Goal: Navigation & Orientation: Find specific page/section

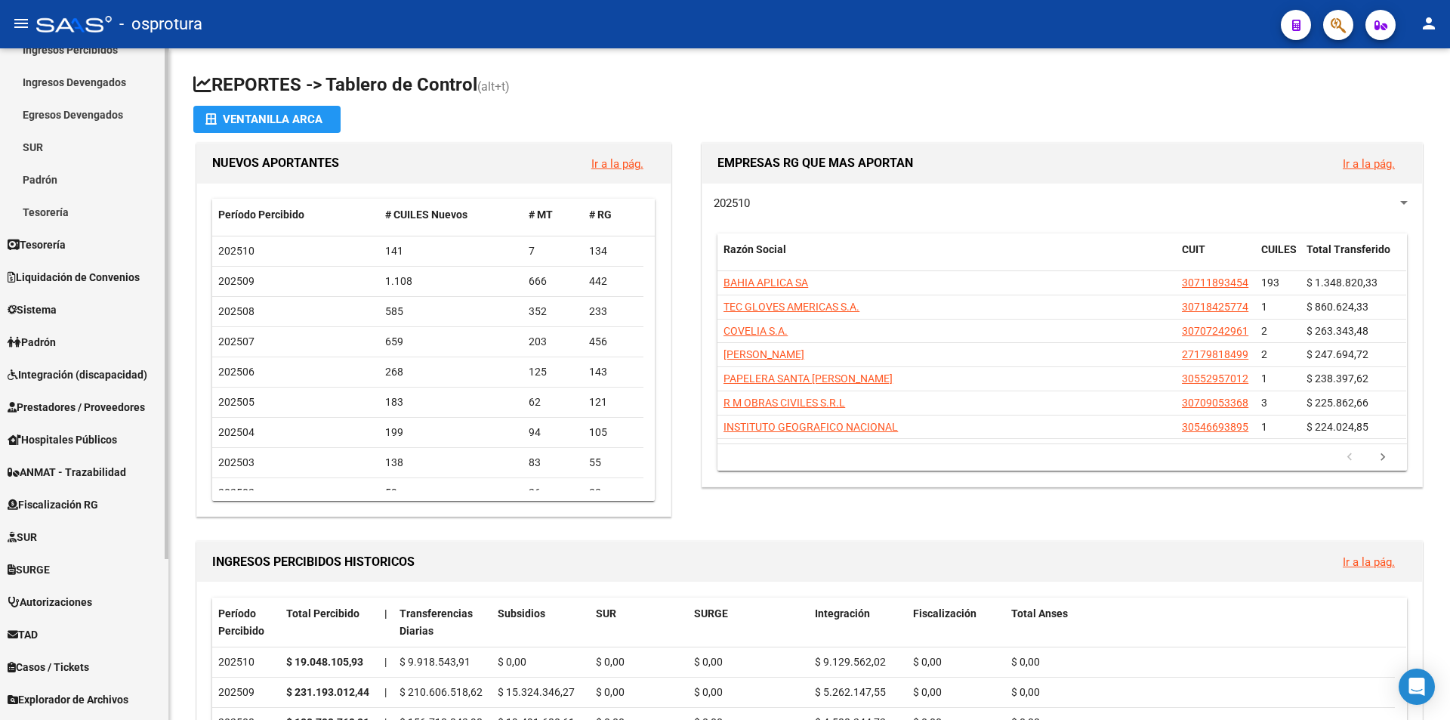
scroll to position [211, 0]
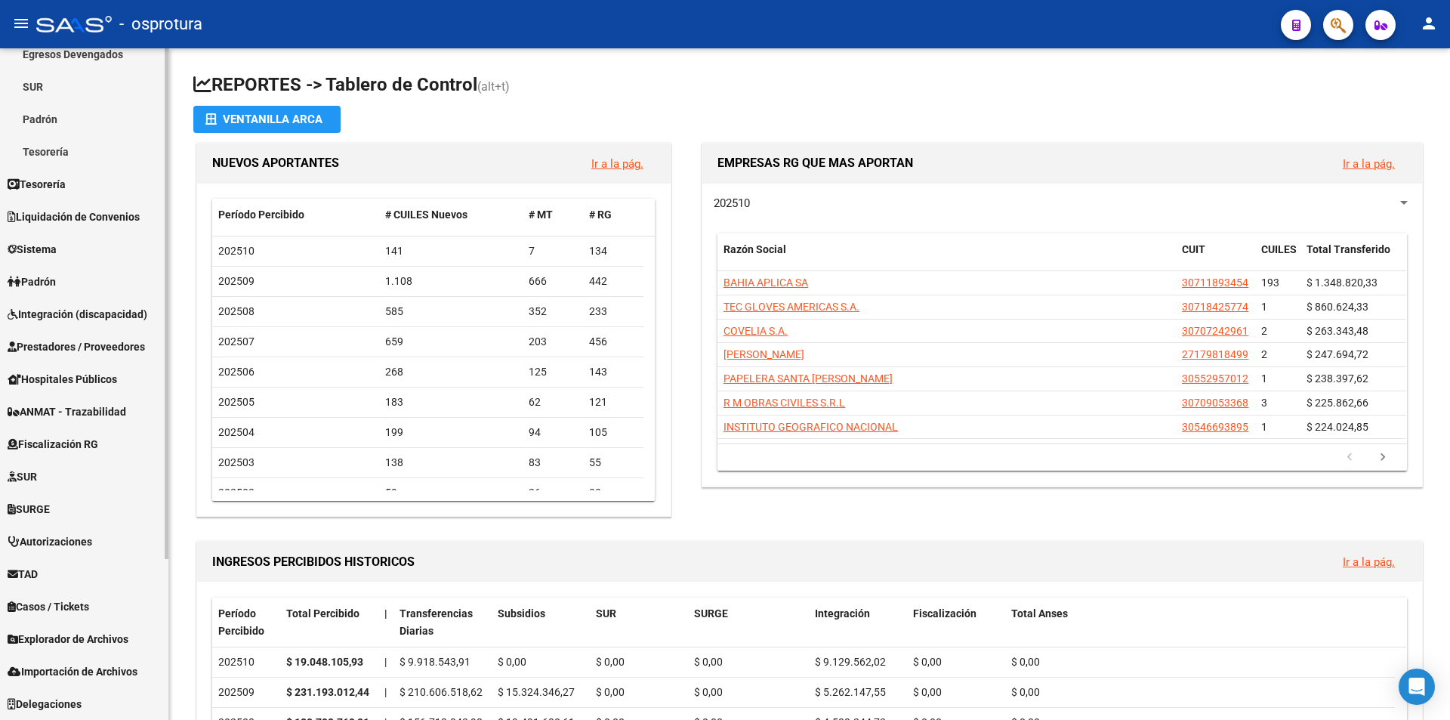
click at [38, 571] on span "TAD" at bounding box center [23, 574] width 30 height 17
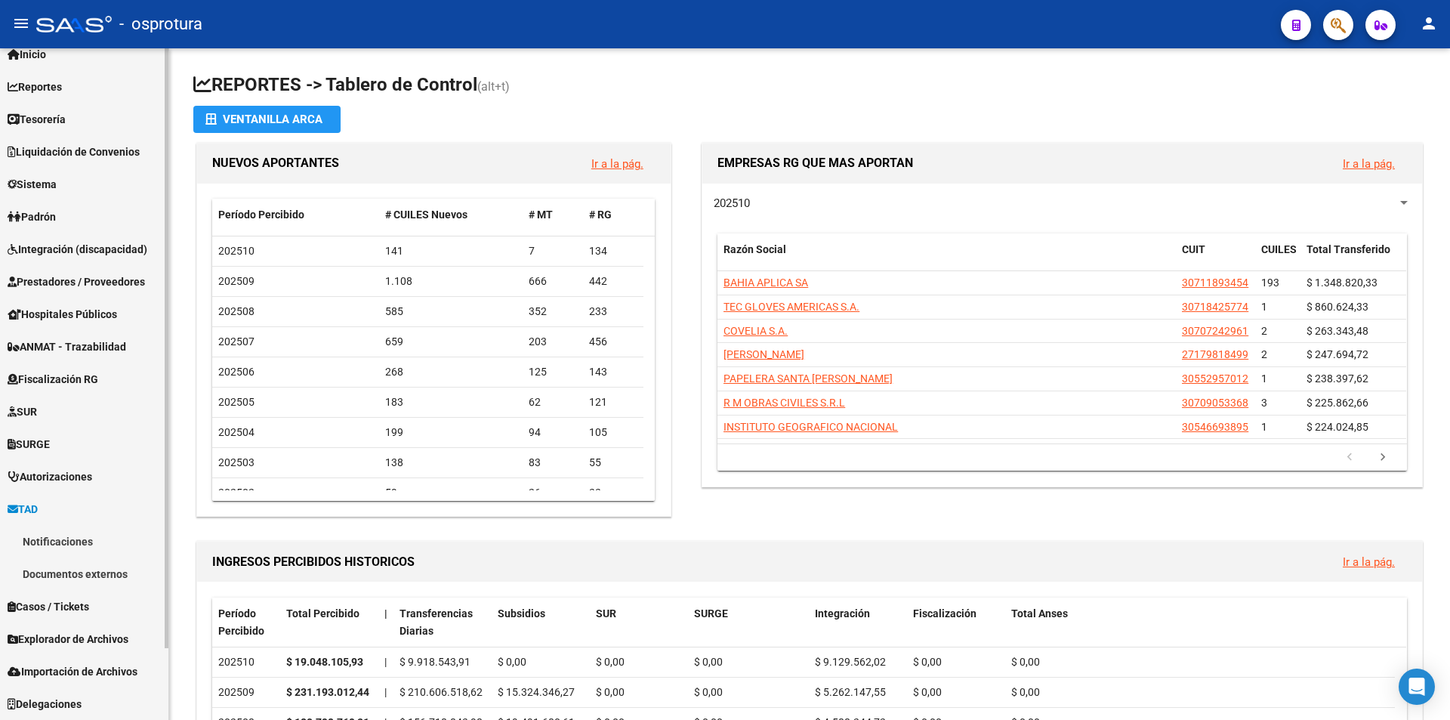
scroll to position [49, 0]
click at [58, 552] on link "Notificaciones" at bounding box center [84, 541] width 168 height 32
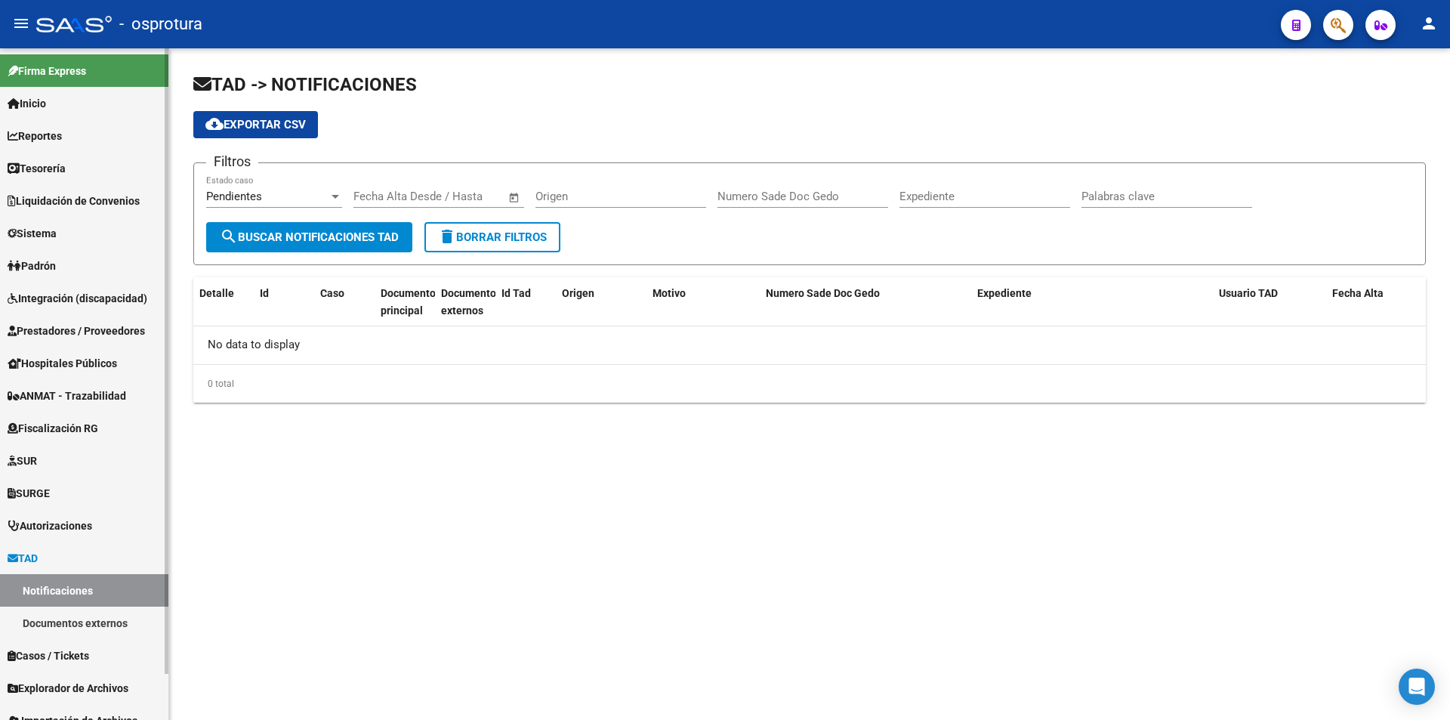
click at [80, 133] on link "Reportes" at bounding box center [84, 135] width 168 height 32
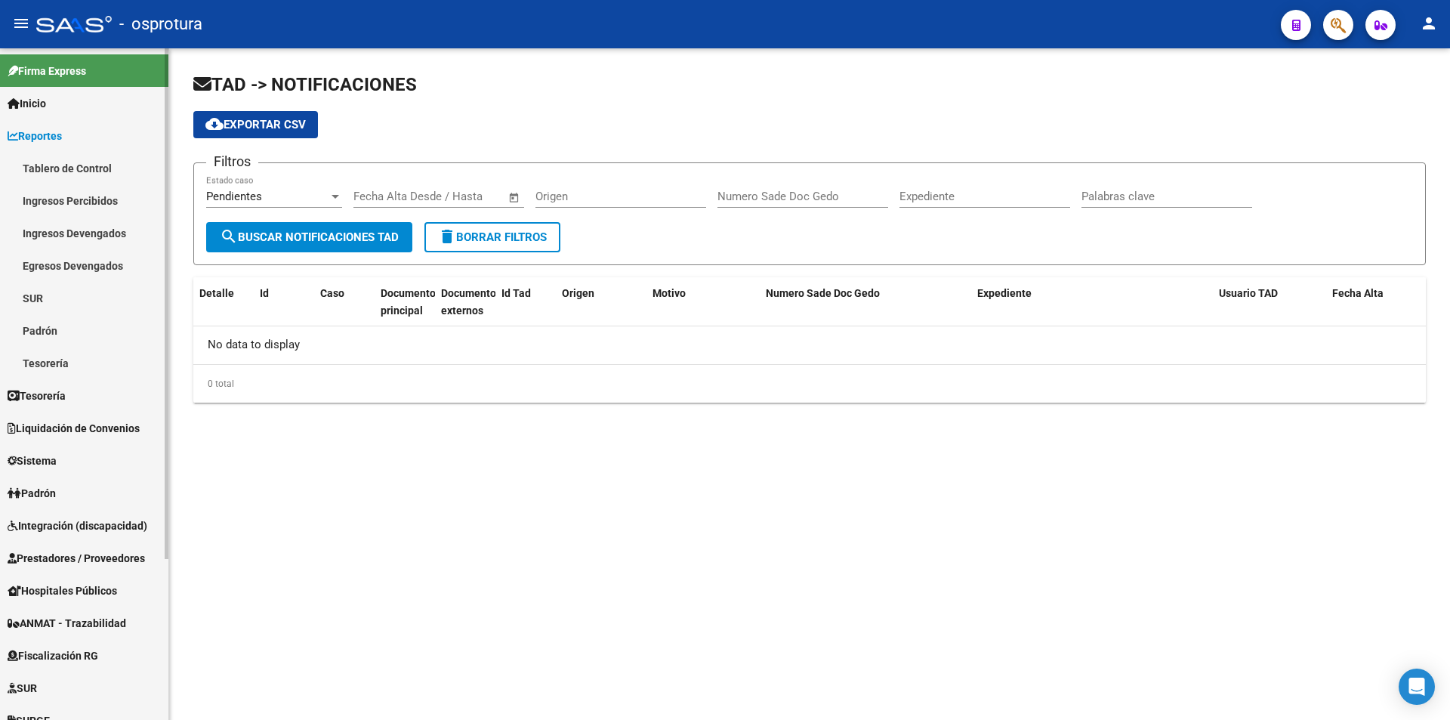
click at [77, 297] on link "SUR" at bounding box center [84, 298] width 168 height 32
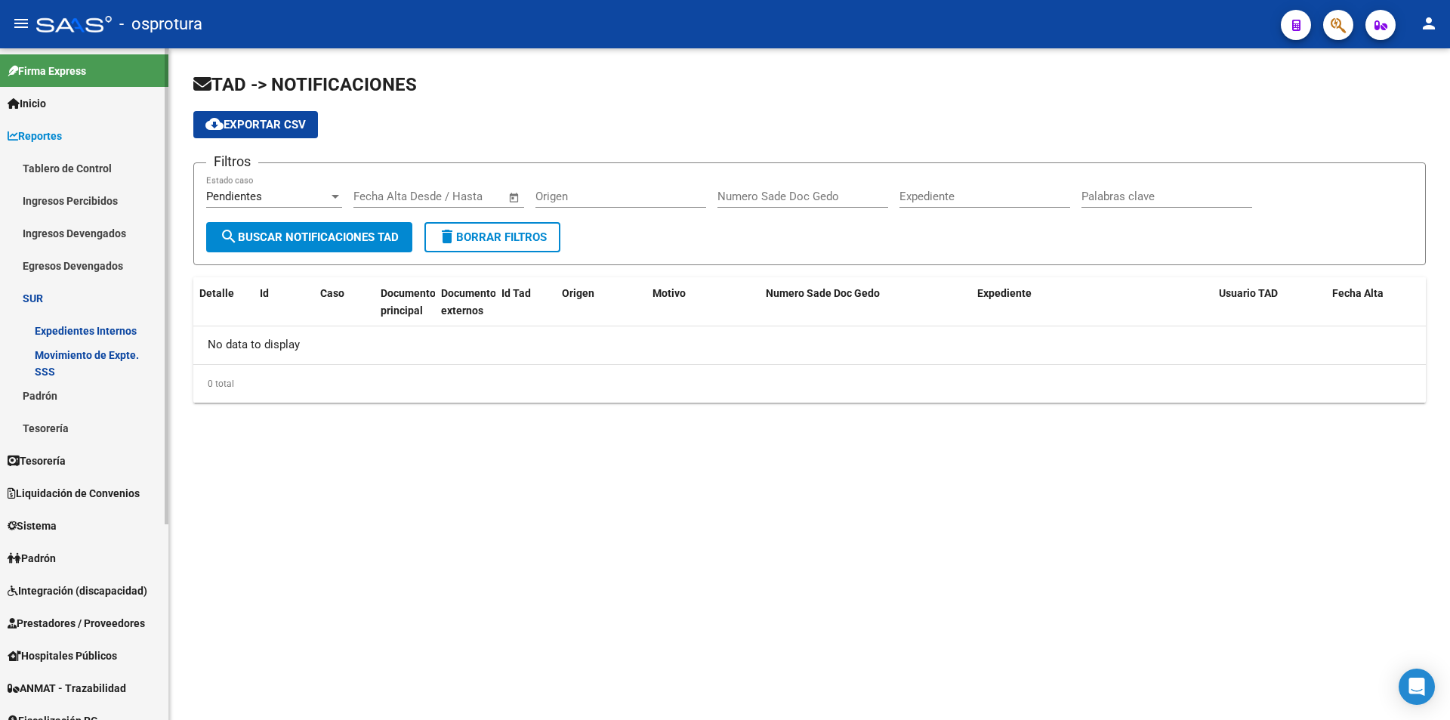
click at [106, 325] on link "Expedientes Internos" at bounding box center [84, 330] width 168 height 32
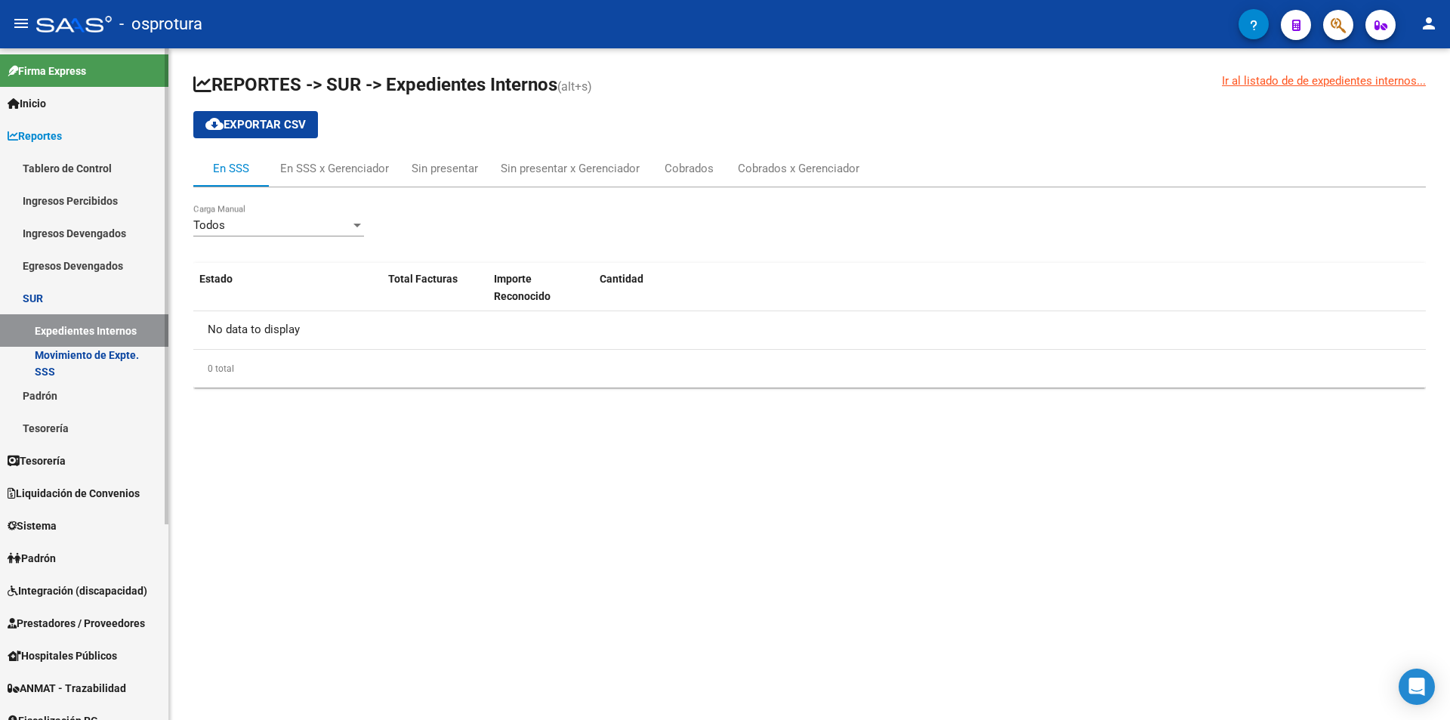
click at [105, 356] on link "Movimiento de Expte. SSS" at bounding box center [84, 363] width 168 height 32
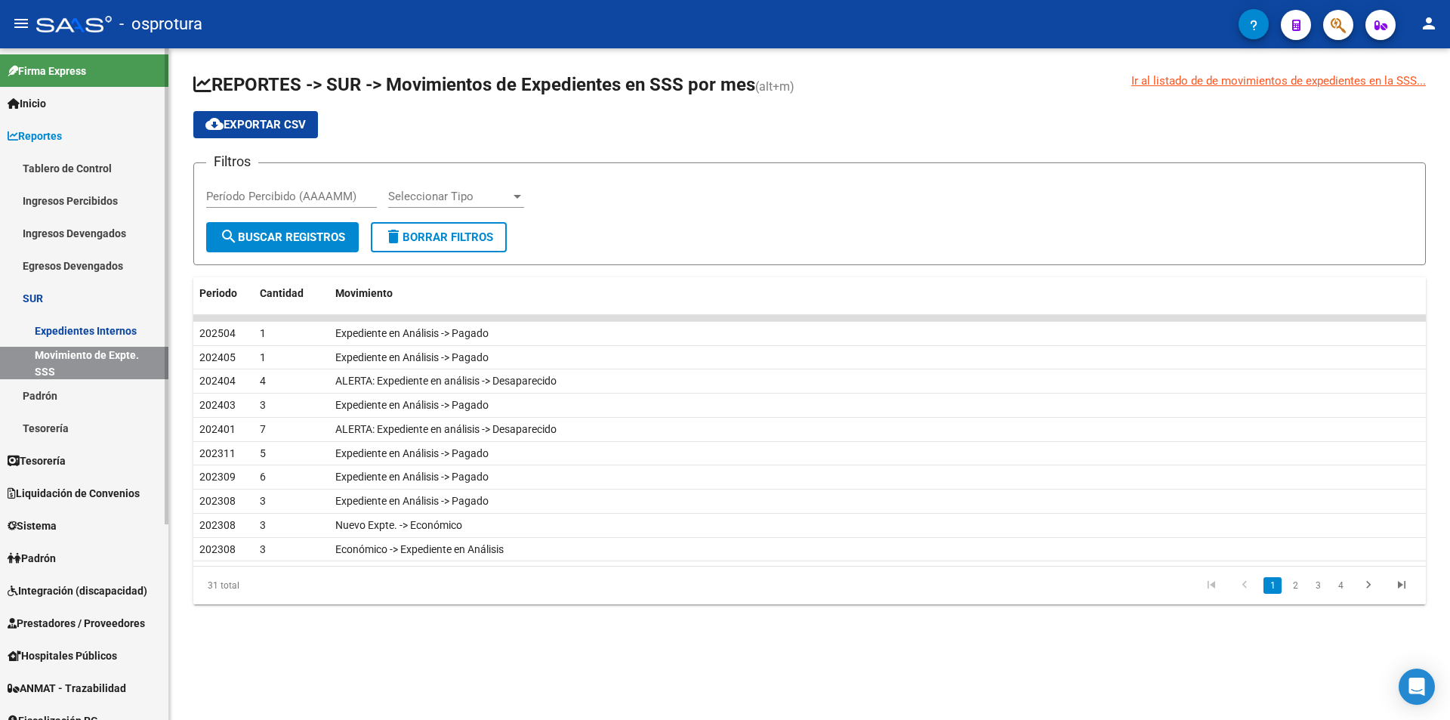
click at [79, 396] on link "Padrón" at bounding box center [84, 395] width 168 height 32
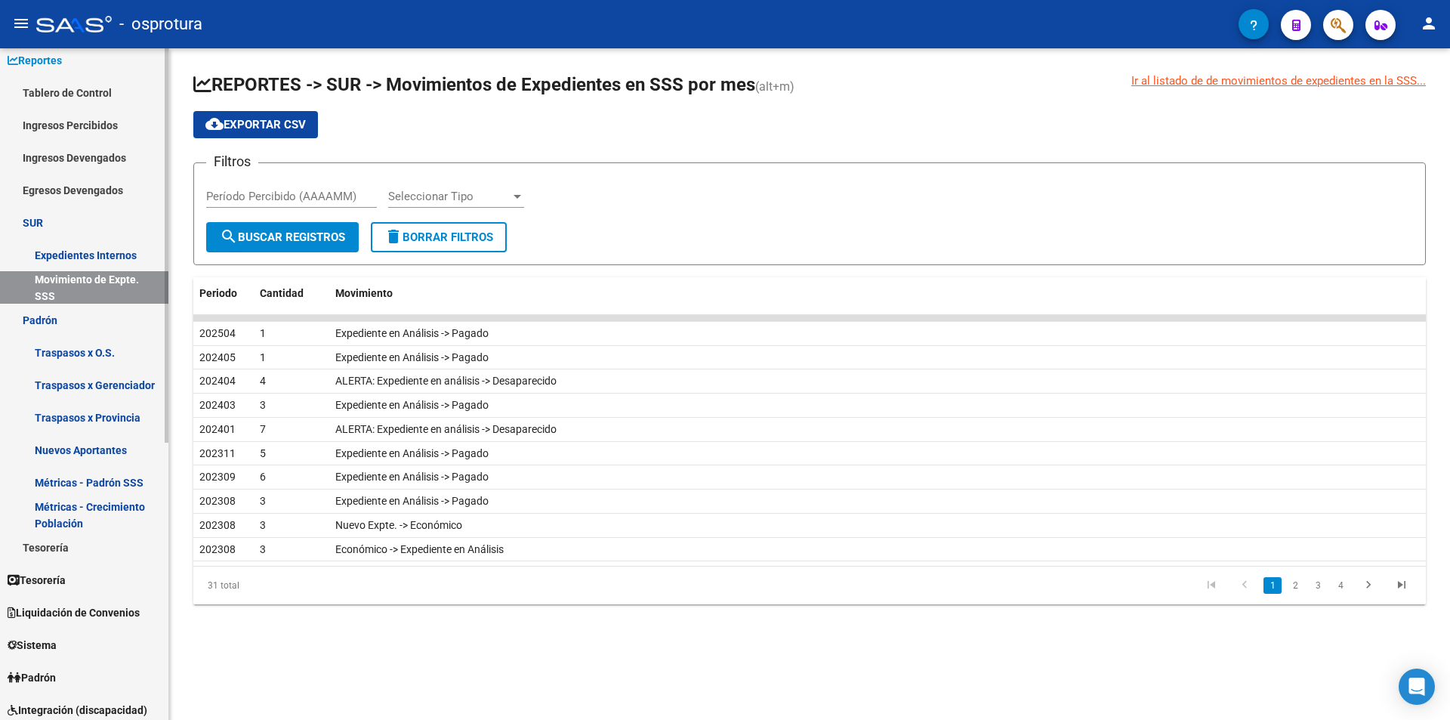
scroll to position [151, 0]
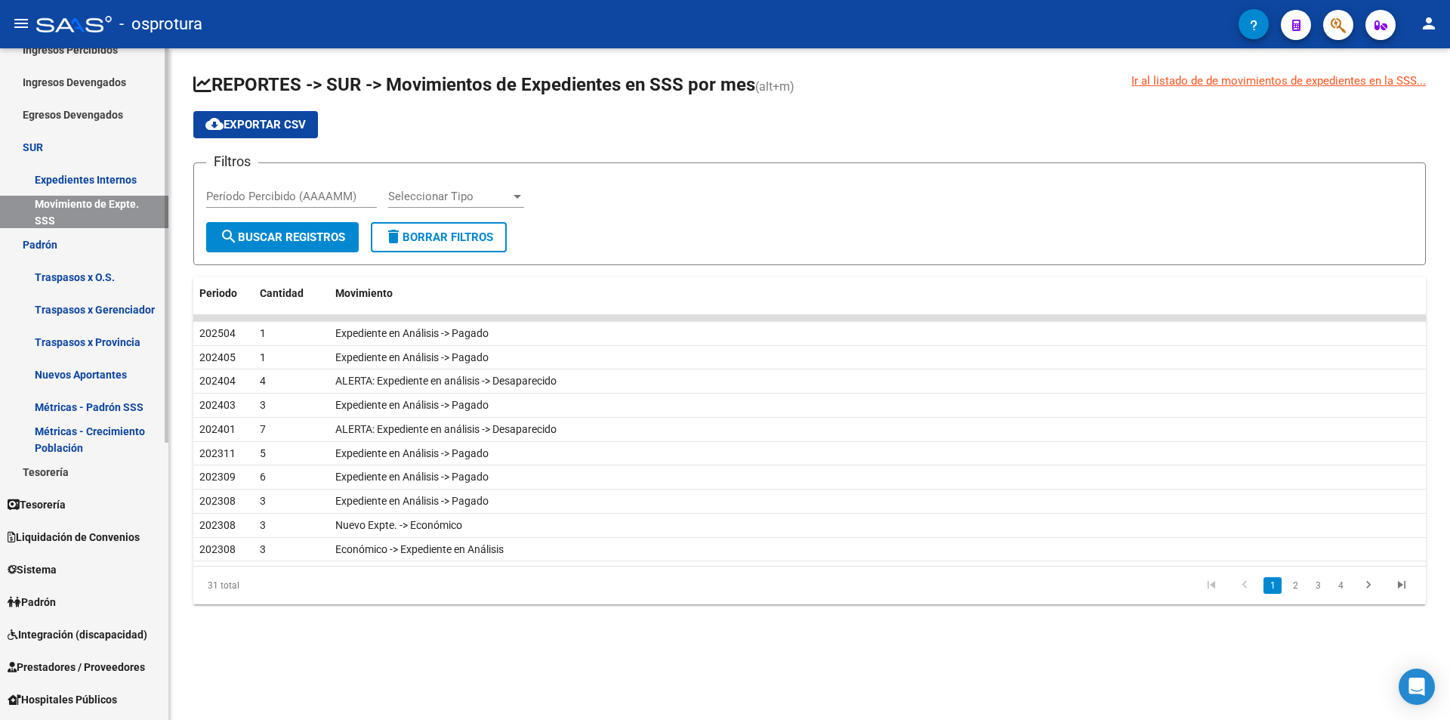
click at [85, 492] on link "Tesorería" at bounding box center [84, 504] width 168 height 32
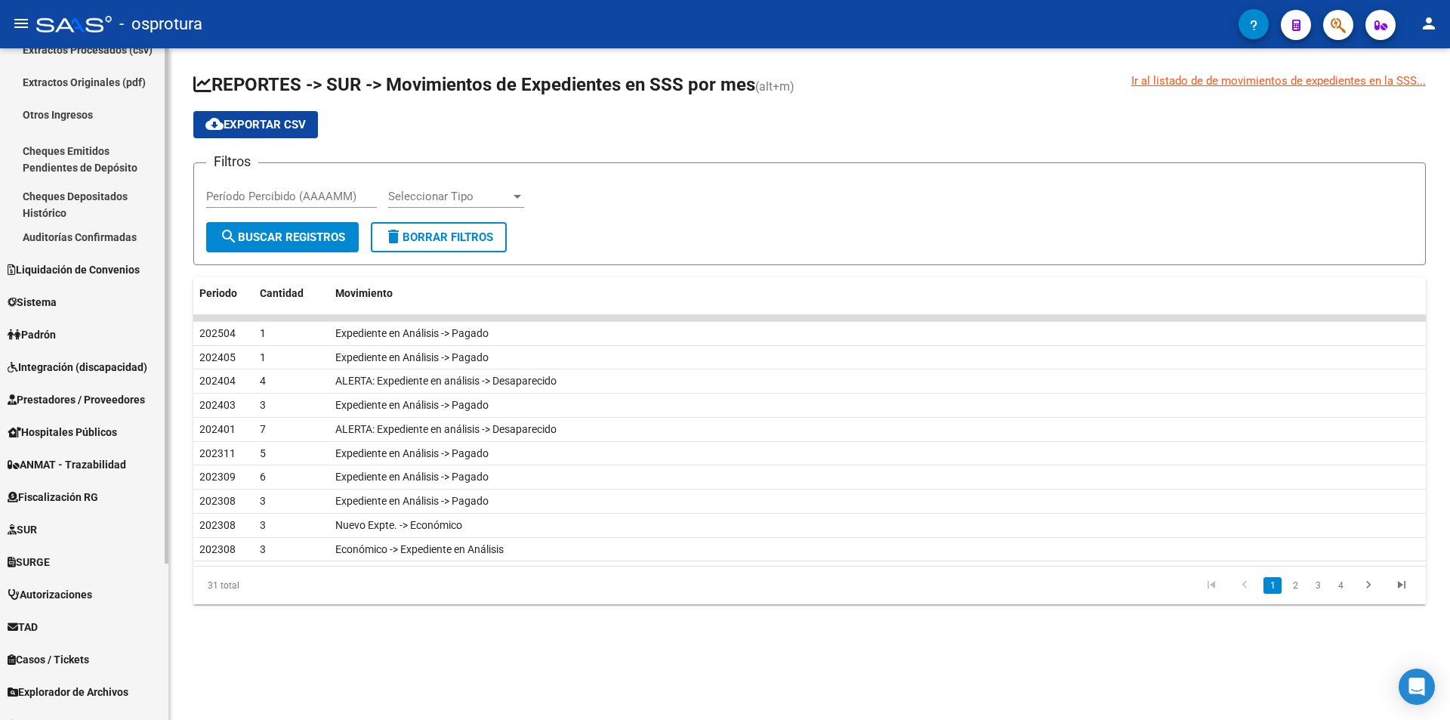
click at [118, 397] on span "Prestadores / Proveedores" at bounding box center [76, 399] width 137 height 17
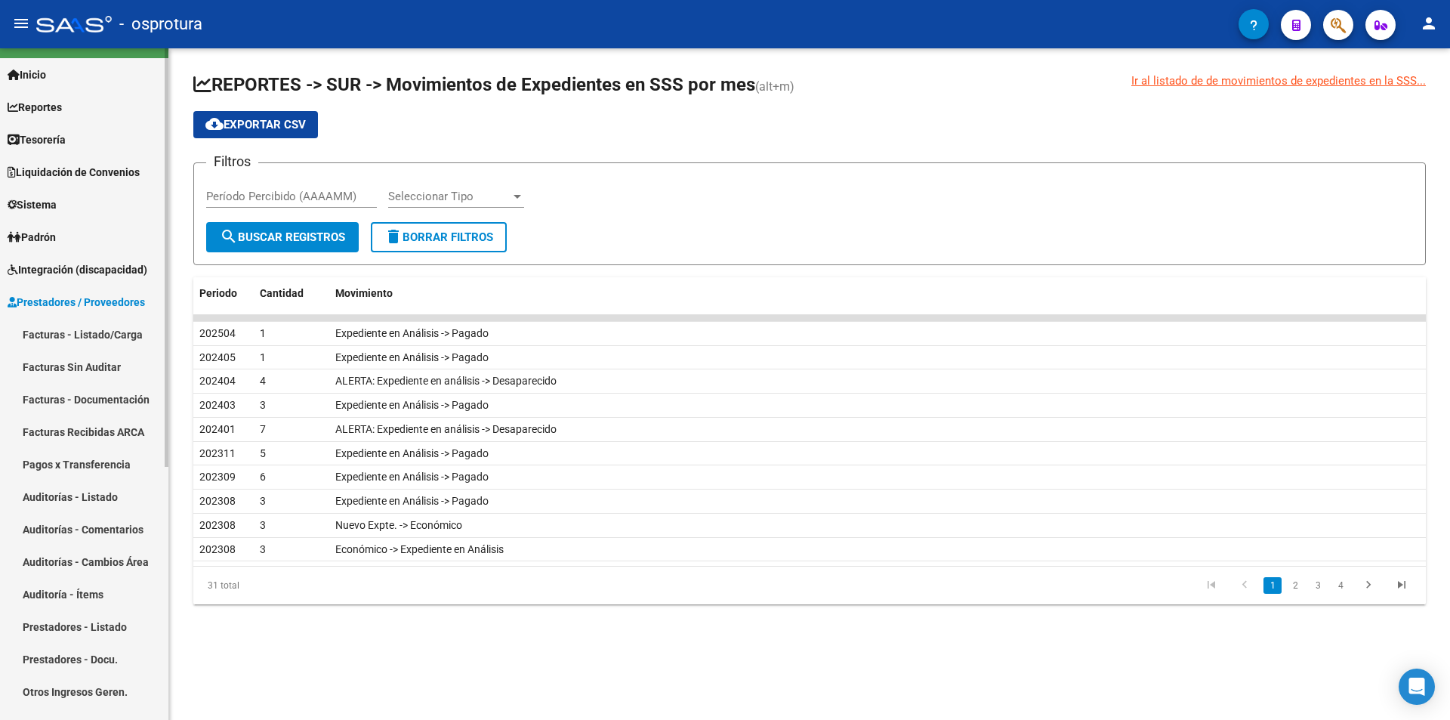
scroll to position [0, 0]
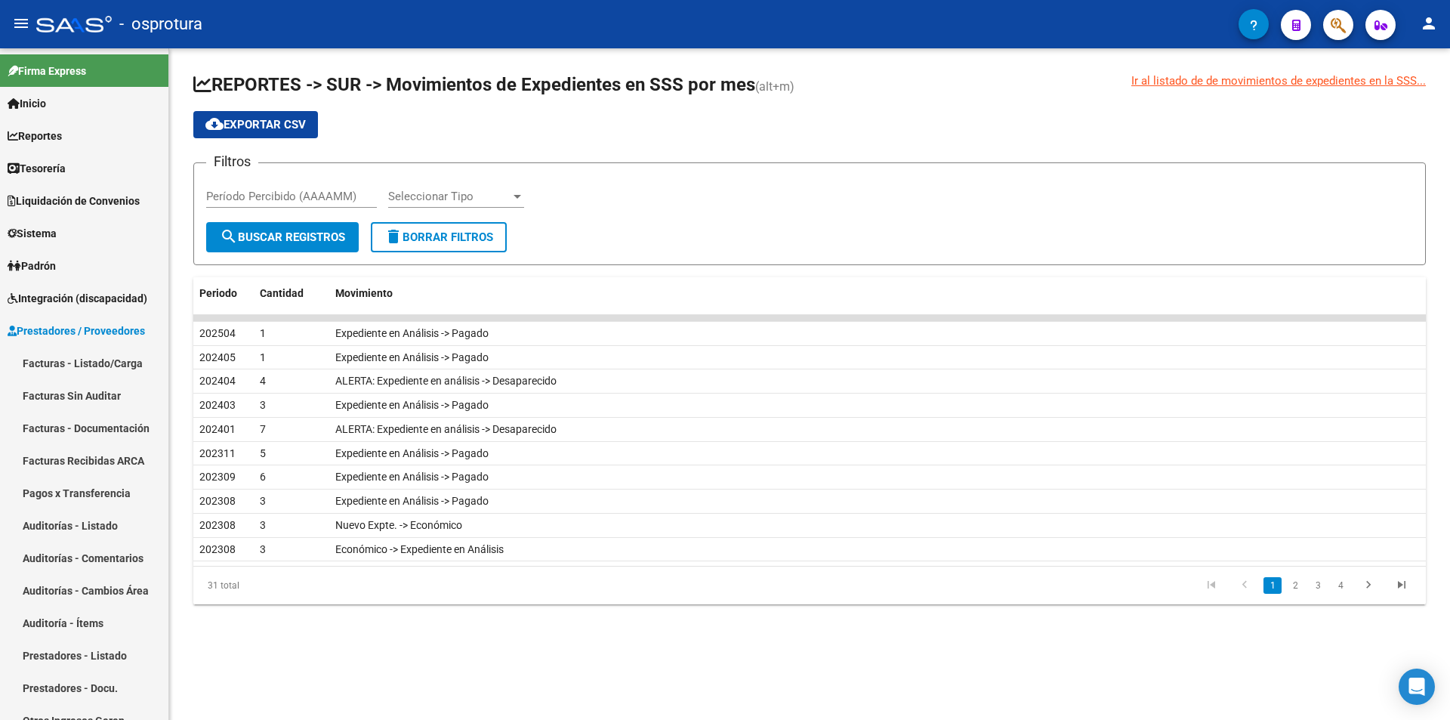
click at [1429, 23] on mat-icon "person" at bounding box center [1429, 23] width 18 height 18
click at [1428, 63] on button "person Mi Perfil" at bounding box center [1398, 63] width 92 height 36
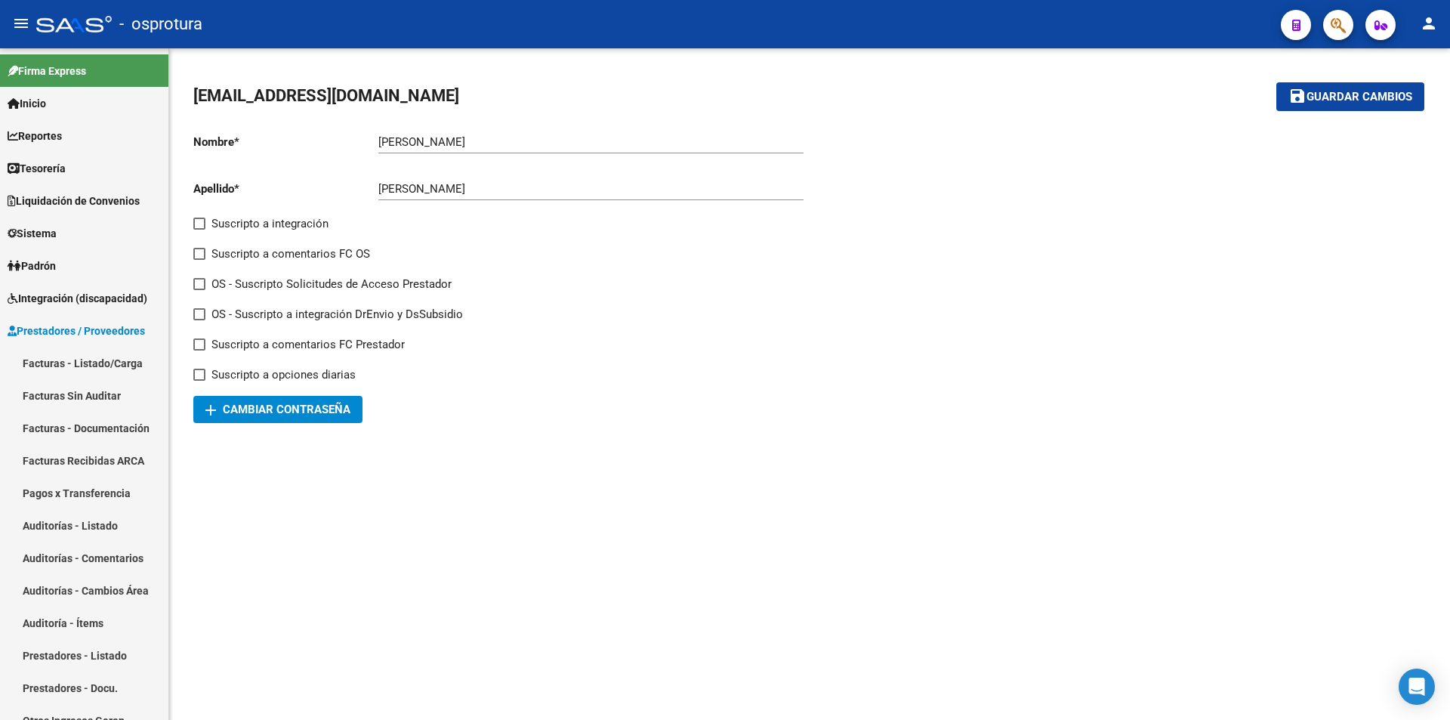
click at [17, 22] on mat-icon "menu" at bounding box center [21, 23] width 18 height 18
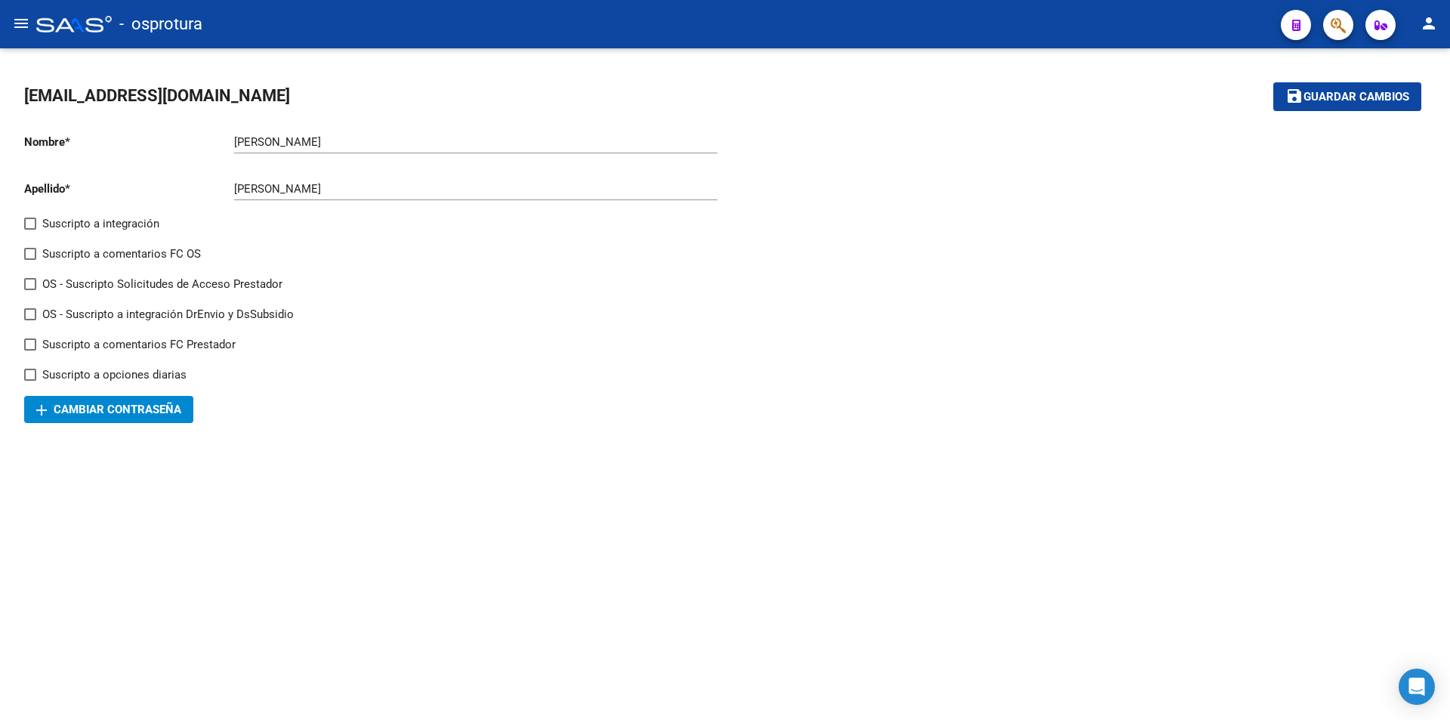
click at [17, 26] on mat-icon "menu" at bounding box center [21, 23] width 18 height 18
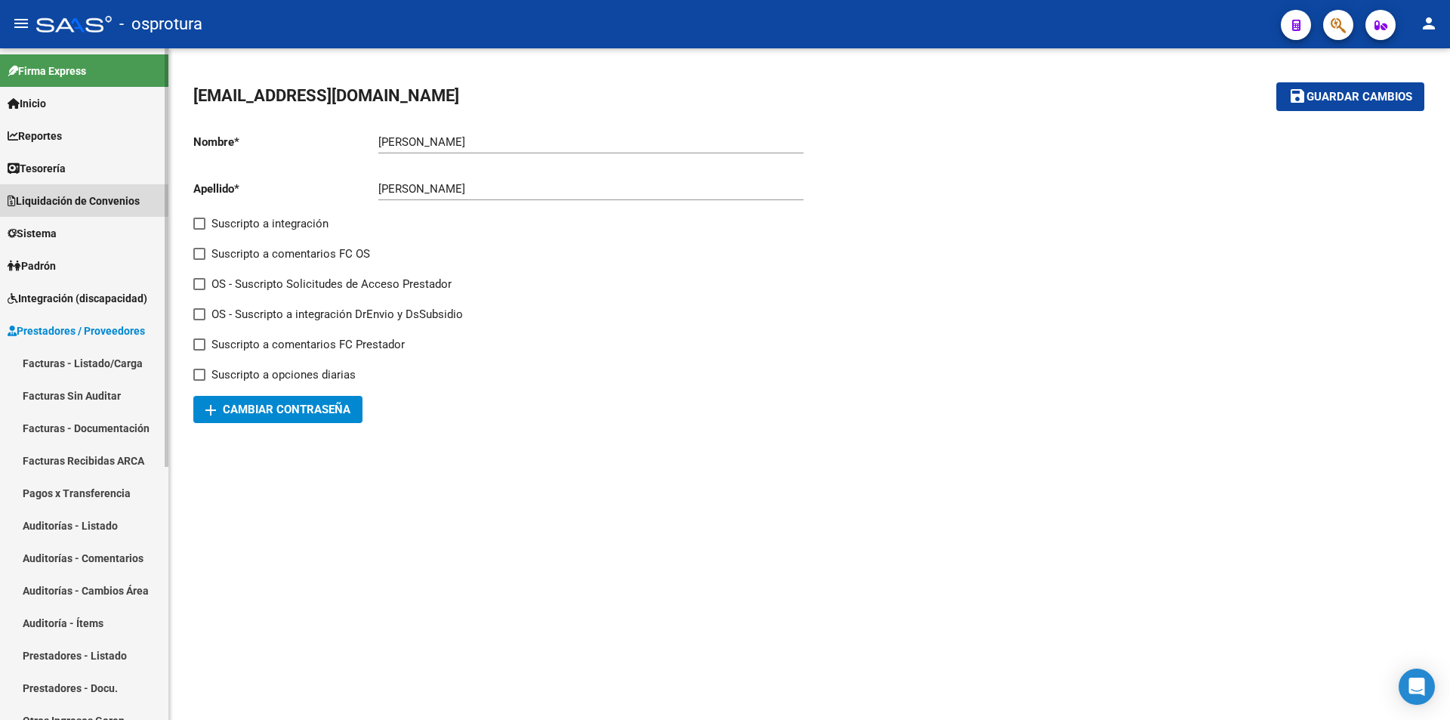
click at [77, 196] on span "Liquidación de Convenios" at bounding box center [74, 201] width 132 height 17
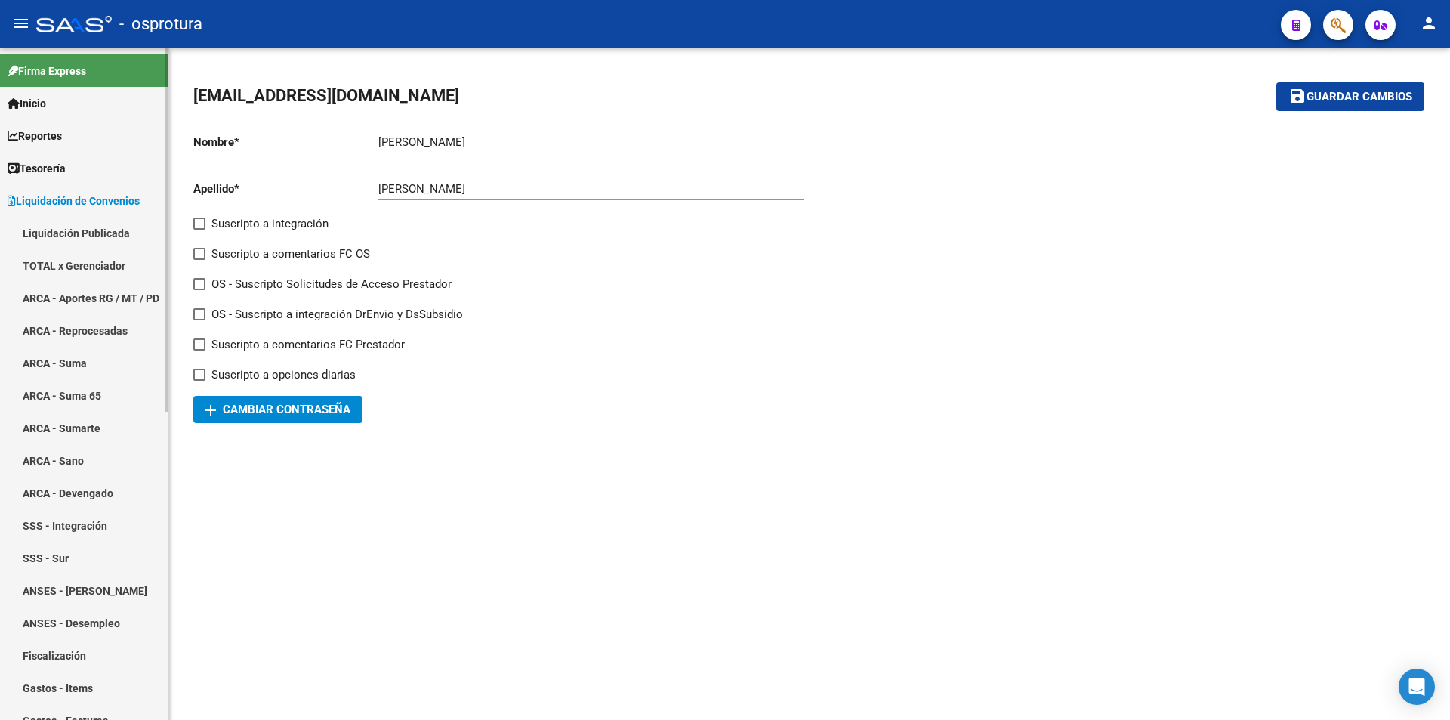
click at [79, 113] on link "Inicio" at bounding box center [84, 103] width 168 height 32
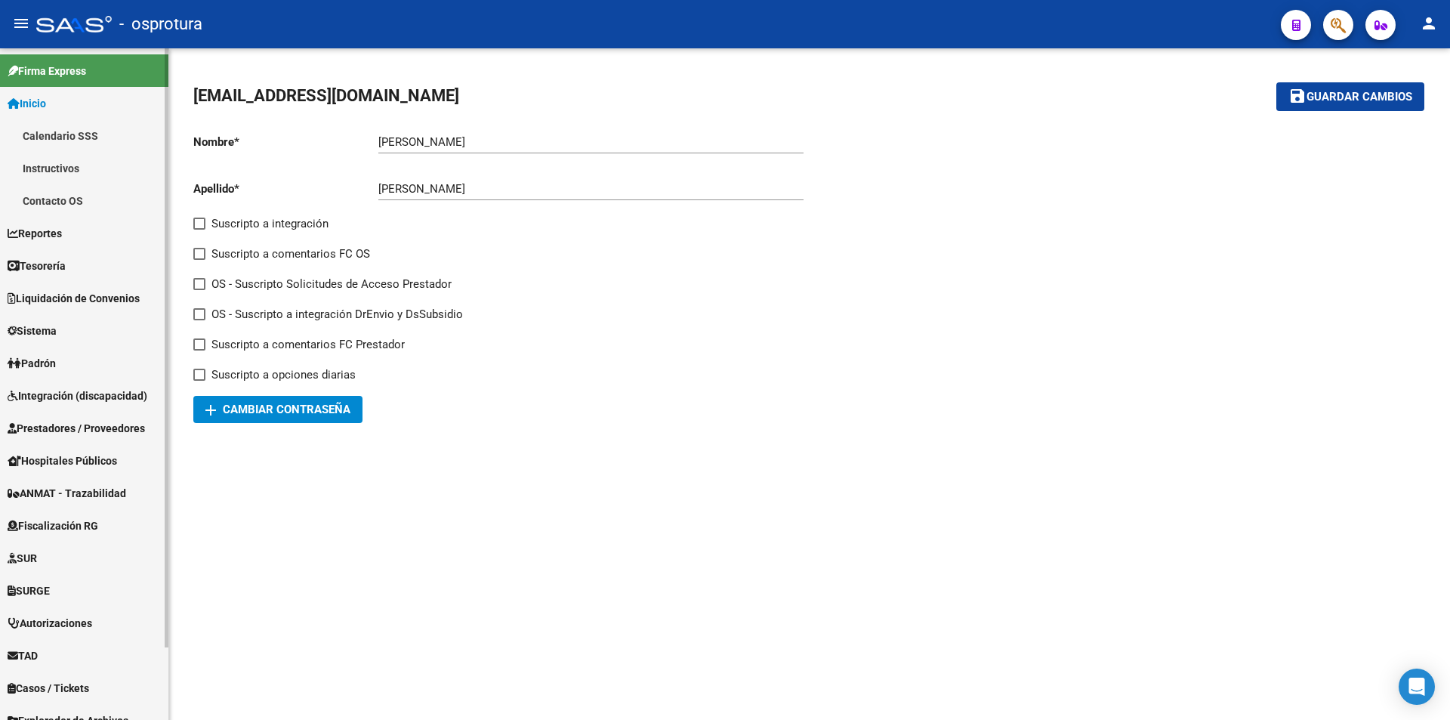
click at [81, 196] on link "Contacto OS" at bounding box center [84, 200] width 168 height 32
